Goal: Check status: Check status

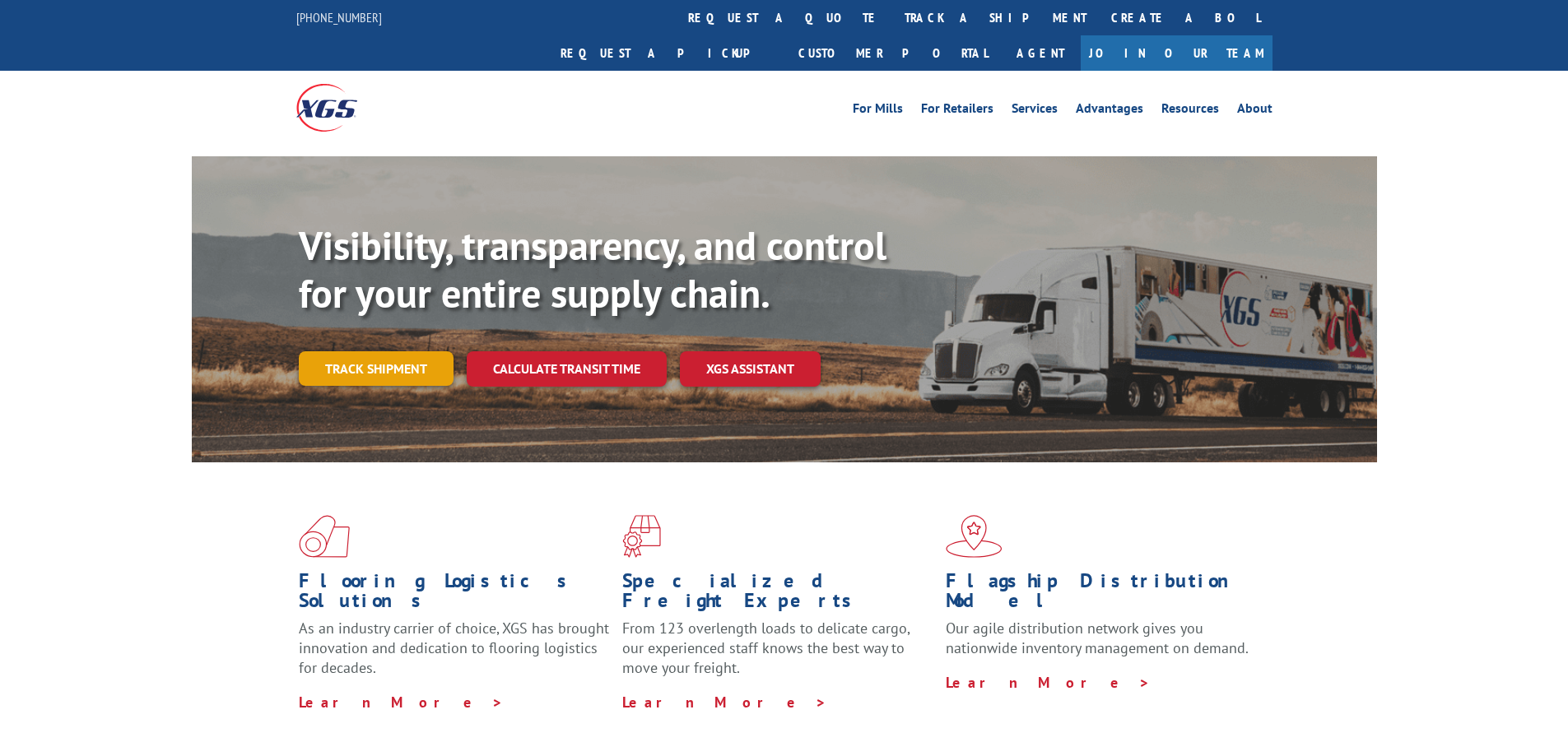
click at [389, 351] on link "Track shipment" at bounding box center [376, 368] width 155 height 35
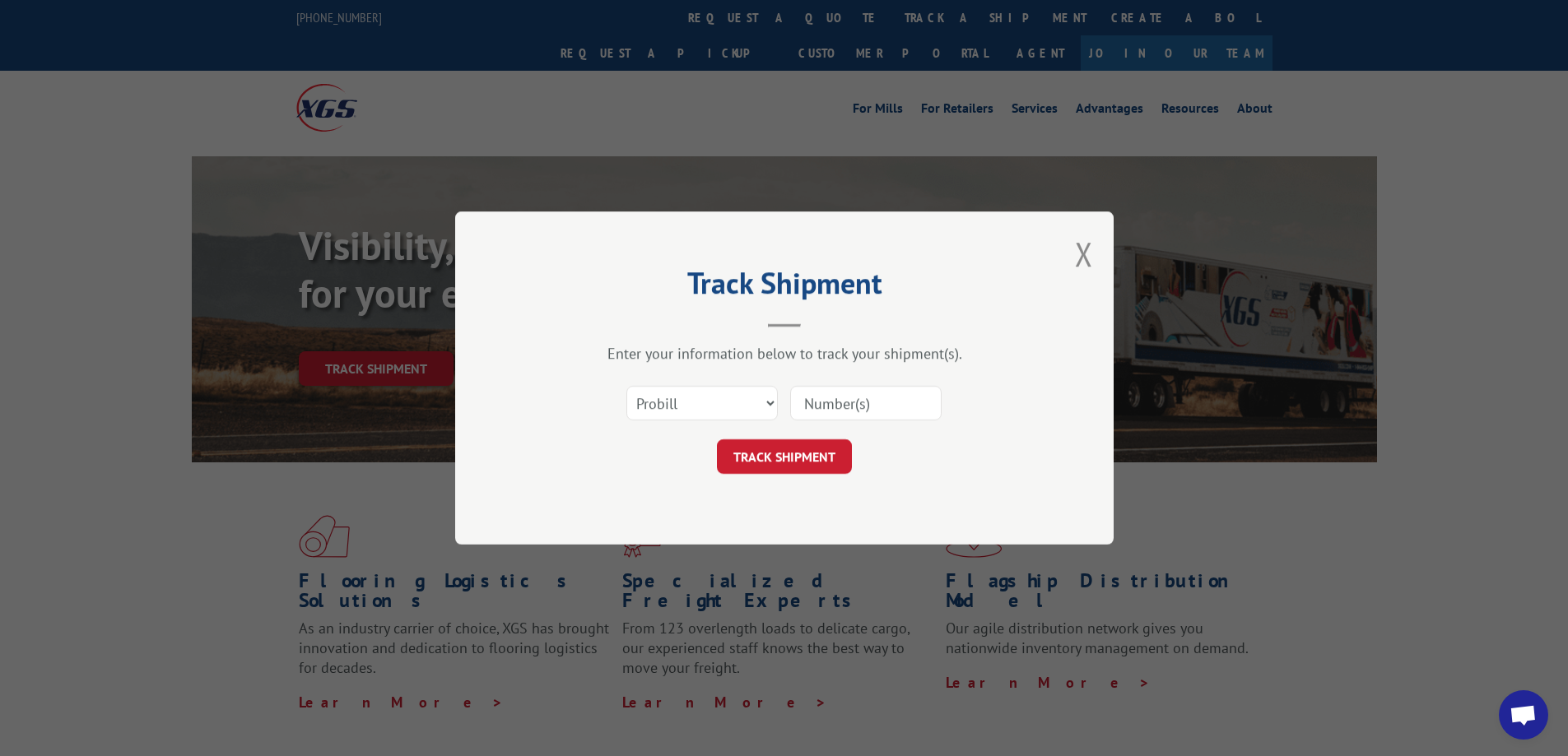
click at [856, 395] on input at bounding box center [866, 403] width 151 height 35
paste input "17471133"
click at [831, 393] on input "17471133" at bounding box center [866, 403] width 151 height 35
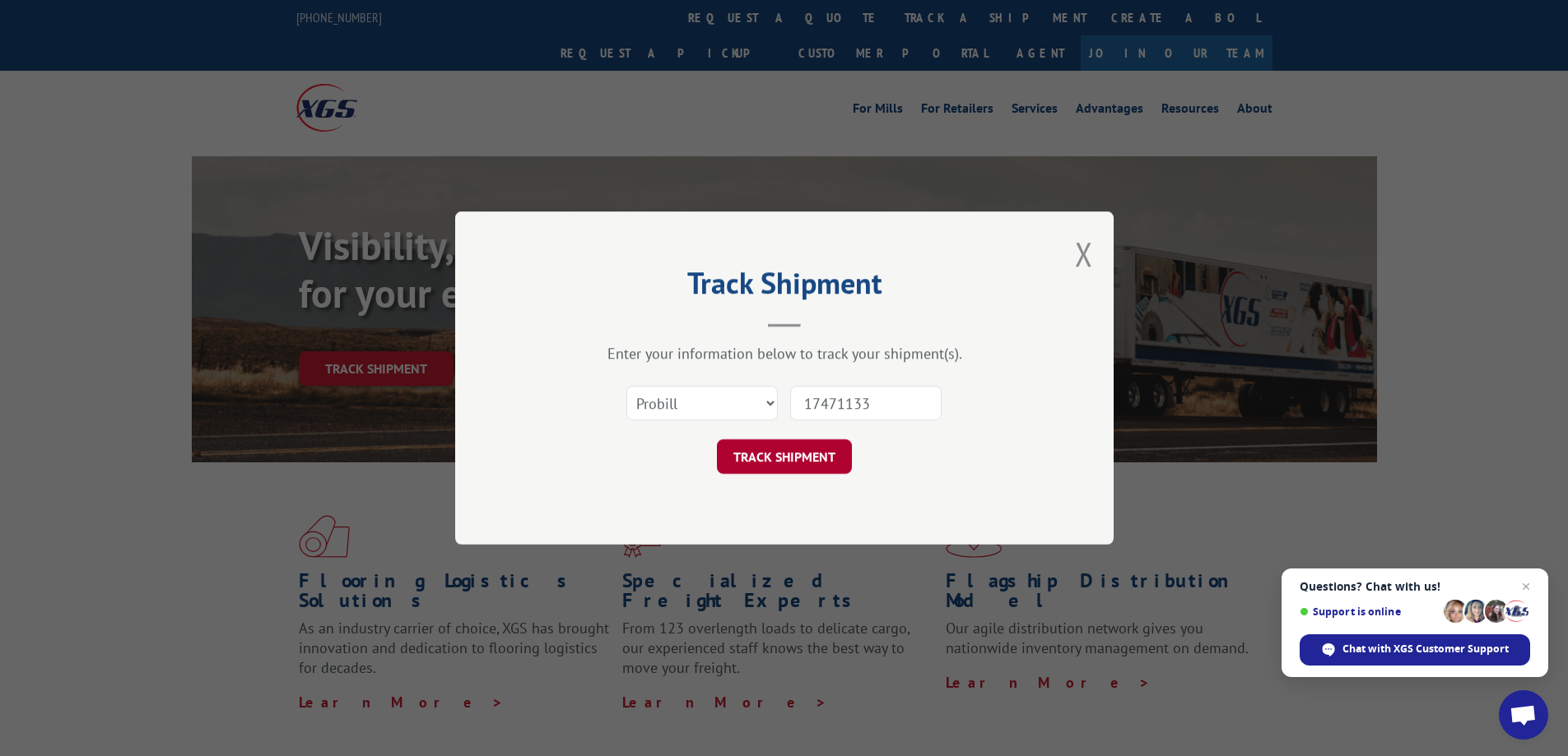
type input "17471133"
click at [776, 459] on button "TRACK SHIPMENT" at bounding box center [784, 457] width 135 height 35
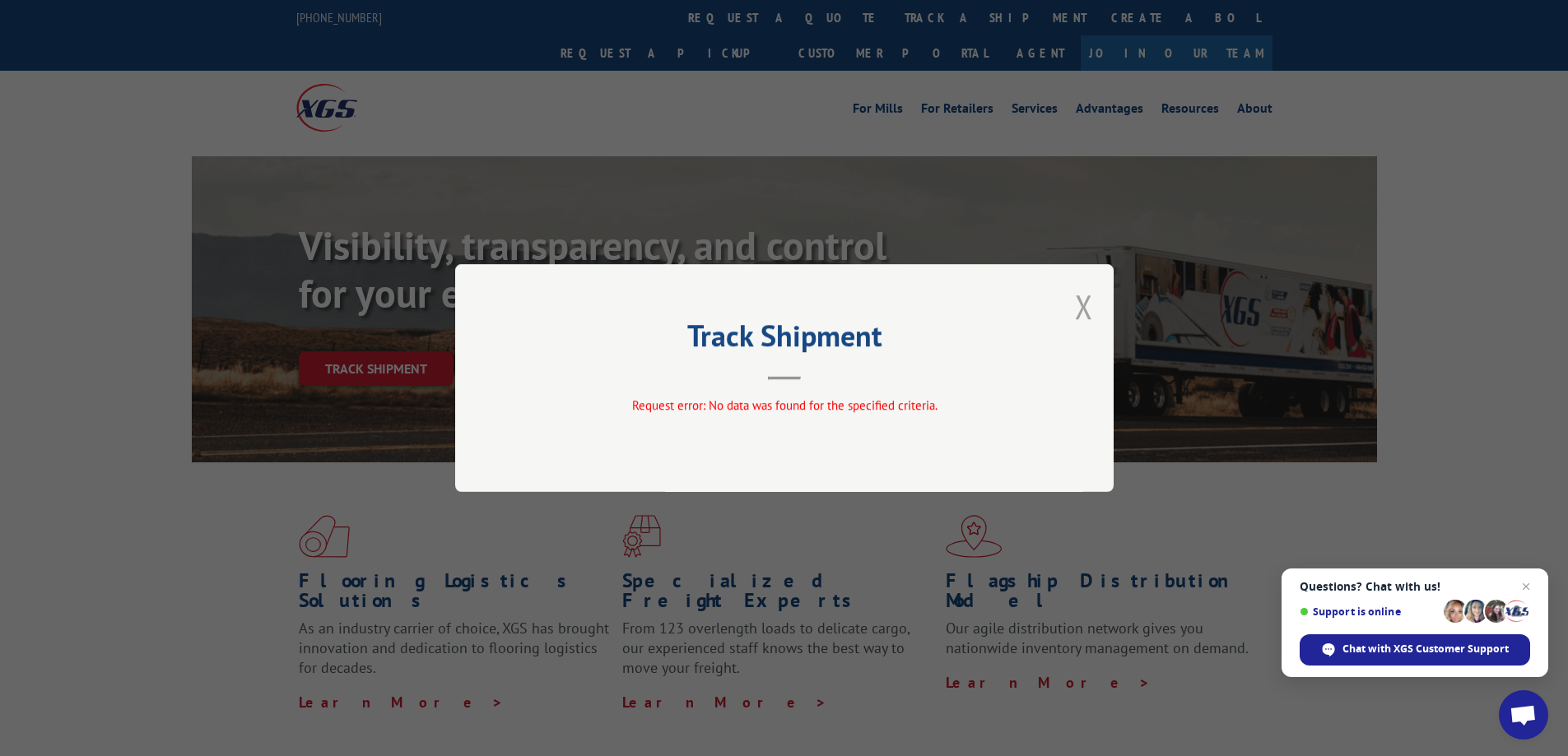
click at [1087, 311] on button "Close modal" at bounding box center [1084, 307] width 18 height 43
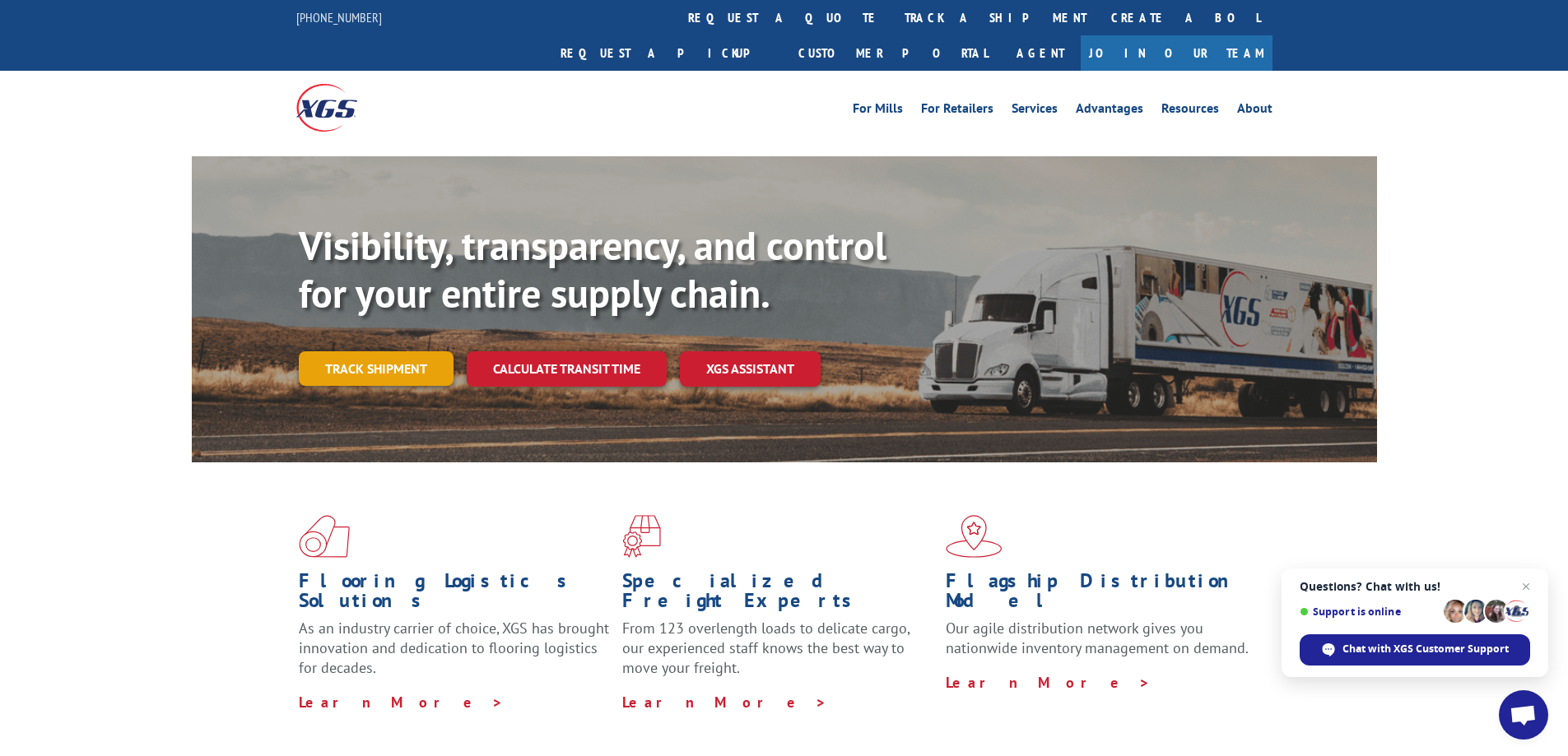
click at [447, 351] on link "Track shipment" at bounding box center [376, 368] width 155 height 35
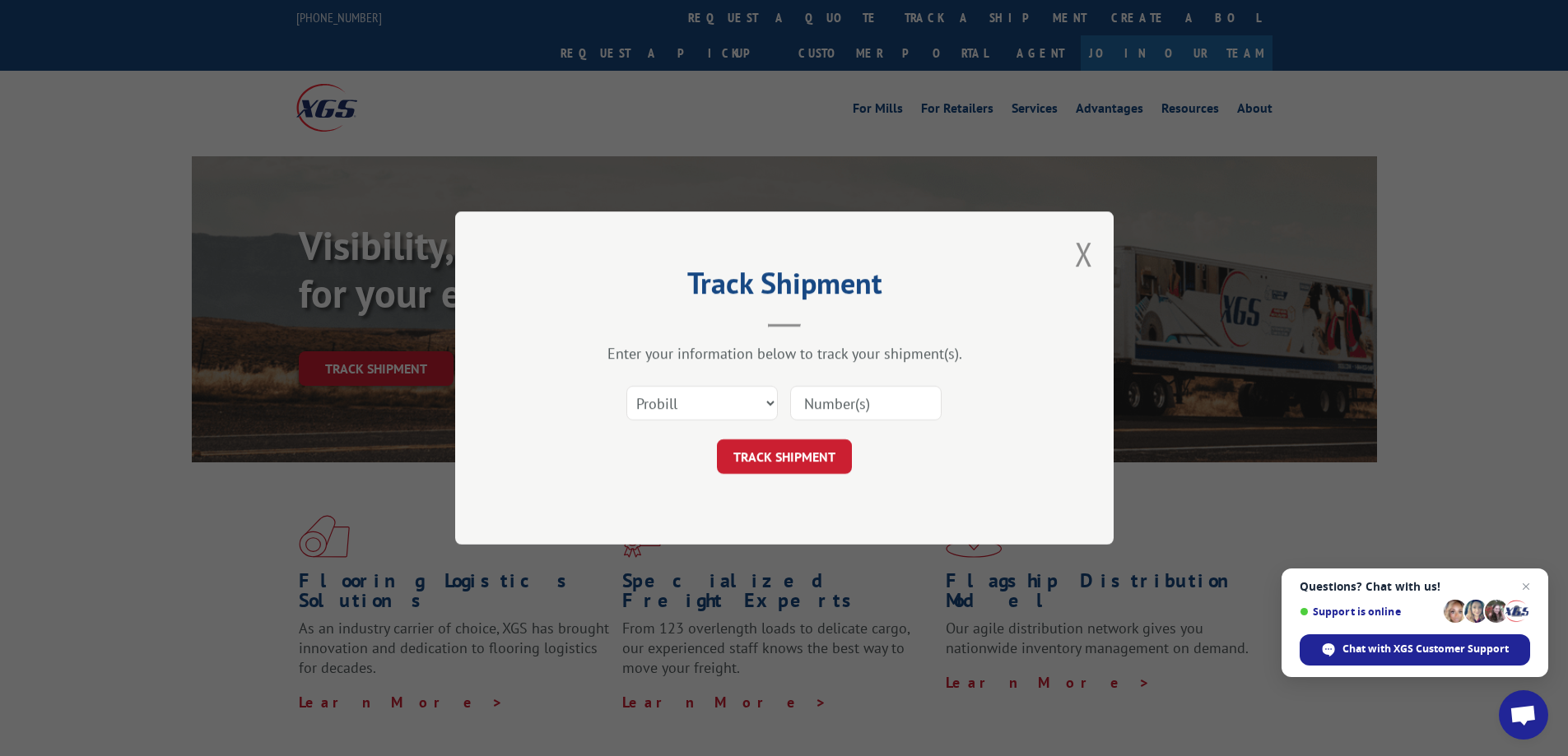
click at [832, 406] on input at bounding box center [866, 403] width 151 height 35
paste input "17471133"
click at [831, 403] on input "17471133" at bounding box center [866, 403] width 151 height 35
type input "17471133"
click at [826, 451] on button "TRACK SHIPMENT" at bounding box center [784, 457] width 135 height 35
